Goal: Information Seeking & Learning: Understand process/instructions

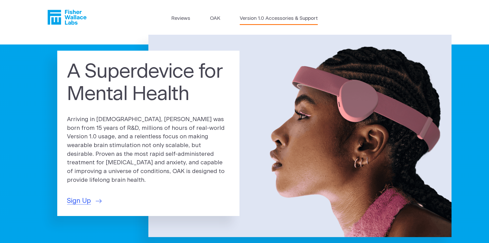
click at [274, 19] on link "Version 1.0 Accessories & Support" at bounding box center [279, 18] width 78 height 7
click at [64, 17] on icon "Fisher Wallace" at bounding box center [66, 17] width 39 height 15
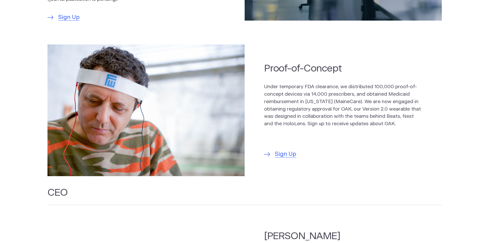
scroll to position [387, 0]
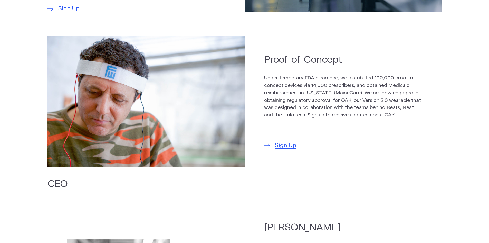
click at [97, 151] on img at bounding box center [145, 101] width 197 height 131
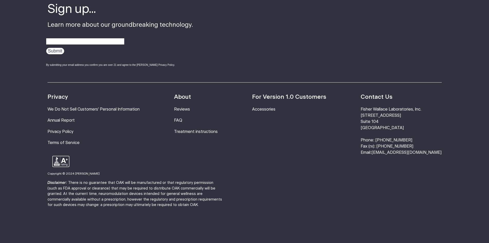
scroll to position [1753, 0]
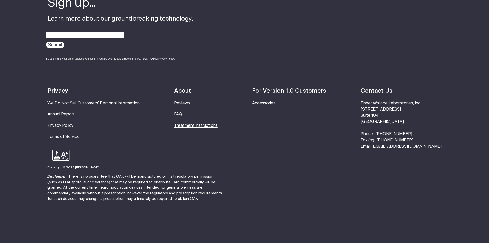
click at [202, 123] on link "Treatment instructions" at bounding box center [196, 125] width 44 height 4
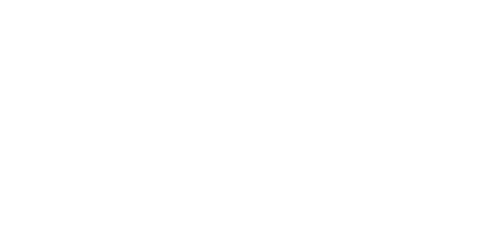
scroll to position [140, 0]
